Goal: Check status

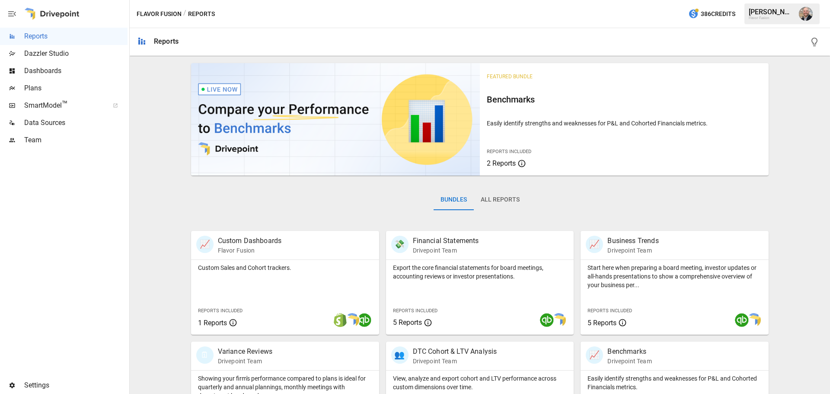
click at [811, 8] on button "button" at bounding box center [806, 14] width 24 height 24
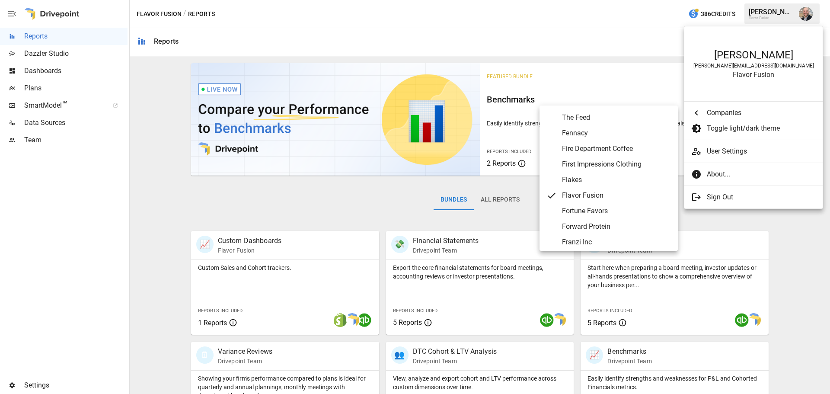
scroll to position [1464, 0]
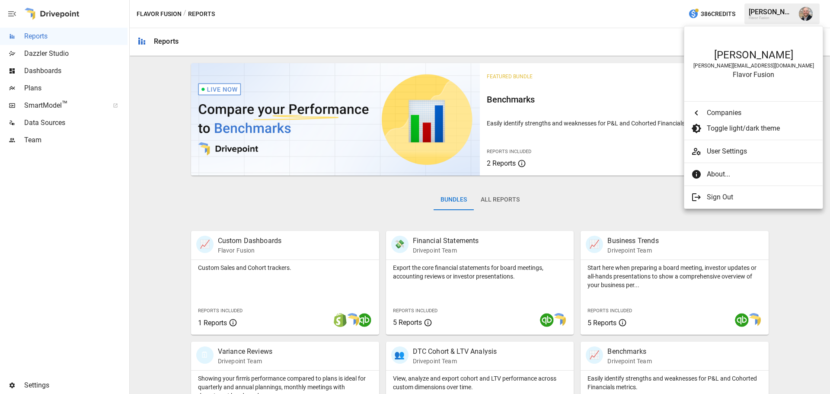
click at [594, 39] on div at bounding box center [415, 197] width 830 height 394
